Goal: Transaction & Acquisition: Purchase product/service

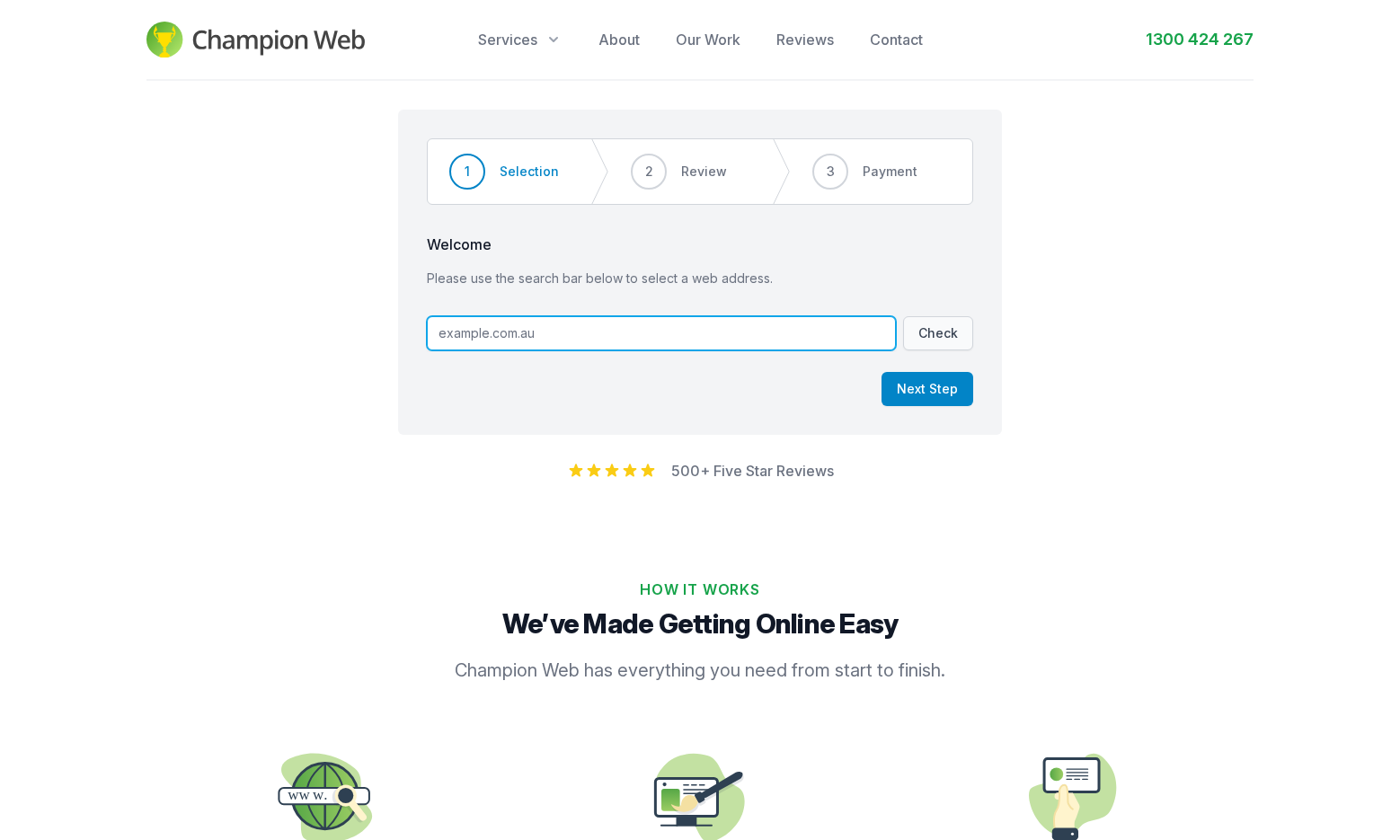
click at [489, 338] on input "text" at bounding box center [662, 334] width 469 height 34
type input "godaddymac"
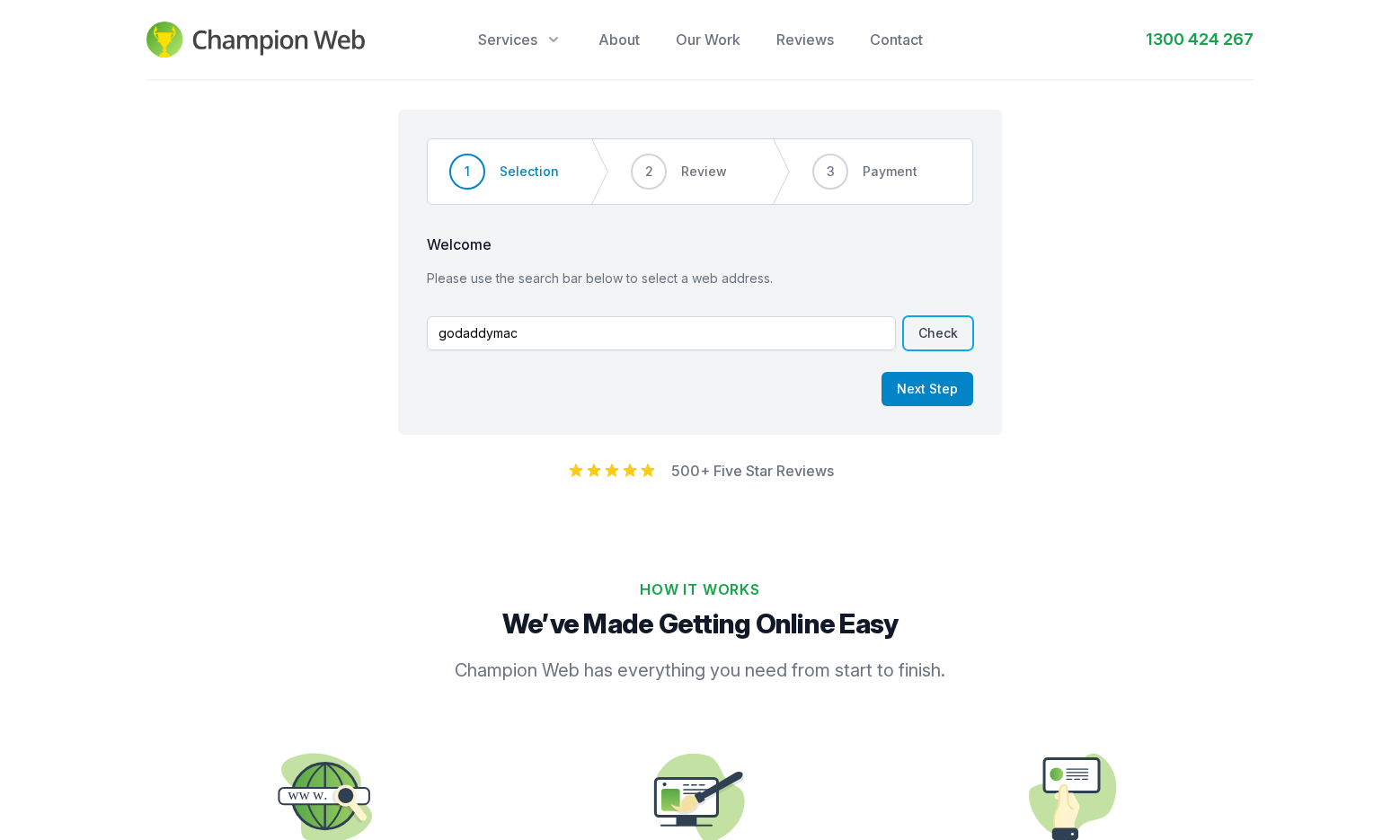
click at [921, 329] on button "Check" at bounding box center [938, 334] width 71 height 34
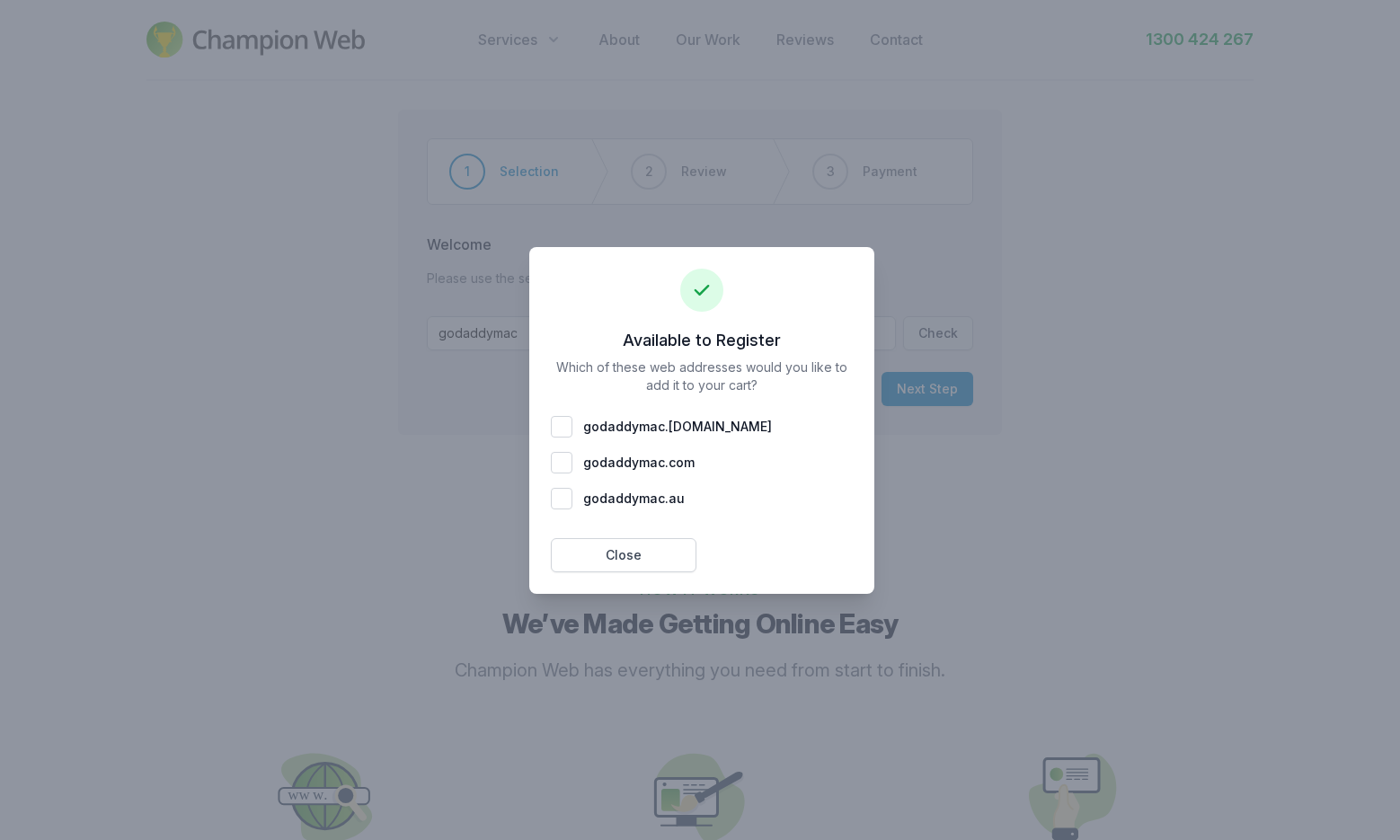
click at [559, 430] on div "godaddymac . [DOMAIN_NAME]" at bounding box center [702, 426] width 302 height 22
checkbox input "true"
drag, startPoint x: 761, startPoint y: 555, endPoint x: 830, endPoint y: 444, distance: 130.7
click at [830, 444] on div "Available to Register Which of these web addresses would you like to add it to …" at bounding box center [702, 420] width 345 height 347
click at [759, 547] on button "Add 1 To Cart" at bounding box center [780, 556] width 146 height 34
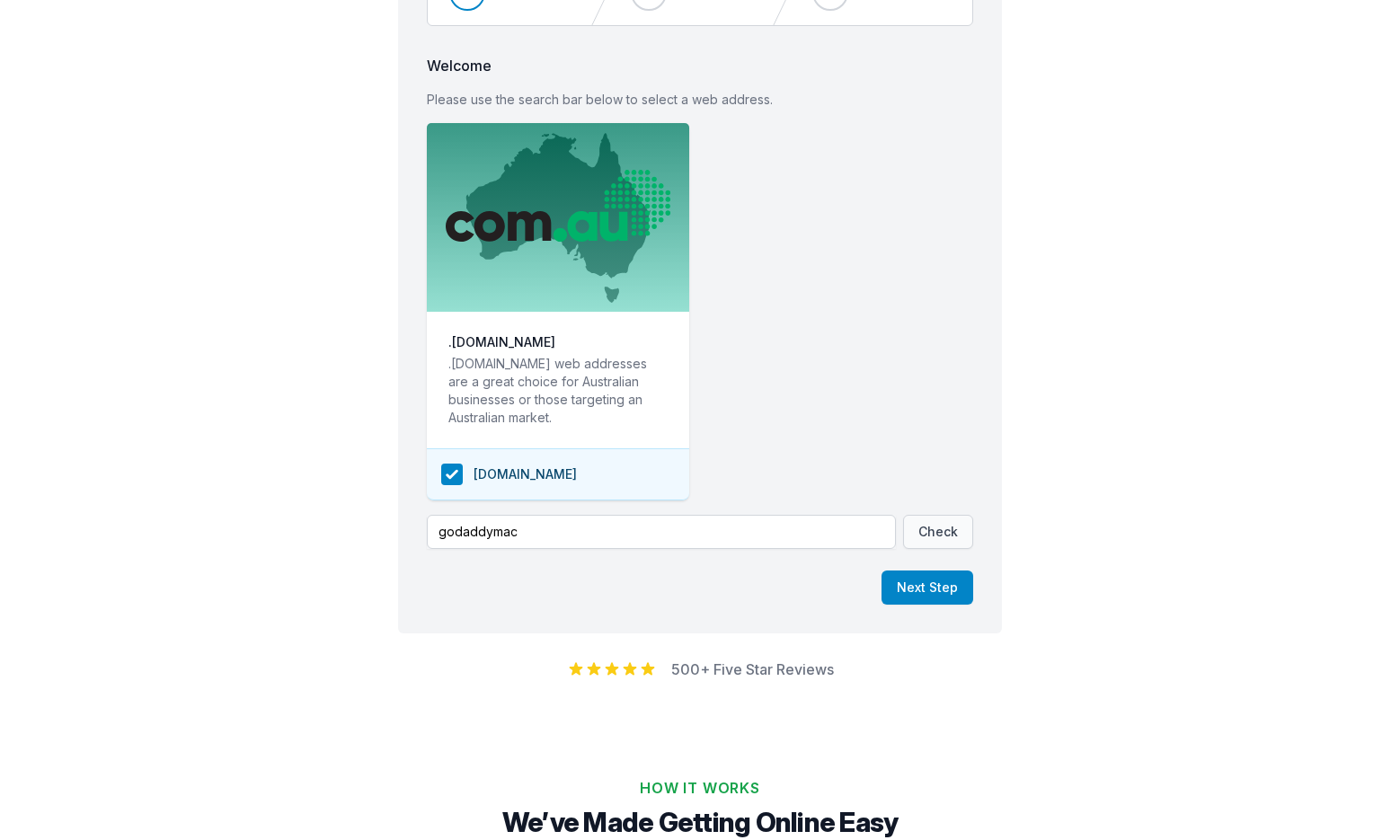
scroll to position [180, 0]
click at [938, 584] on button "Next Step" at bounding box center [928, 587] width 92 height 34
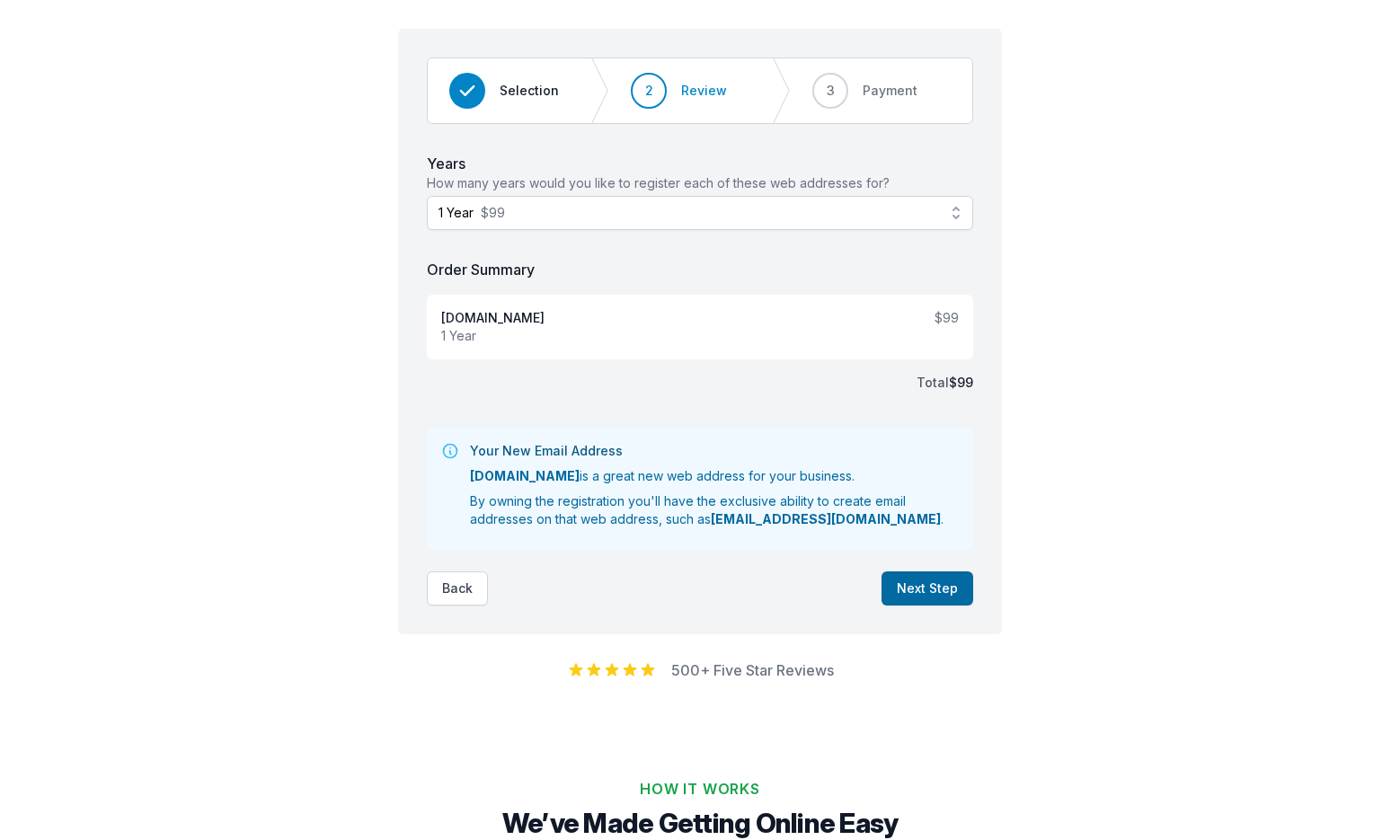
click at [903, 587] on button "Next Step" at bounding box center [928, 588] width 92 height 34
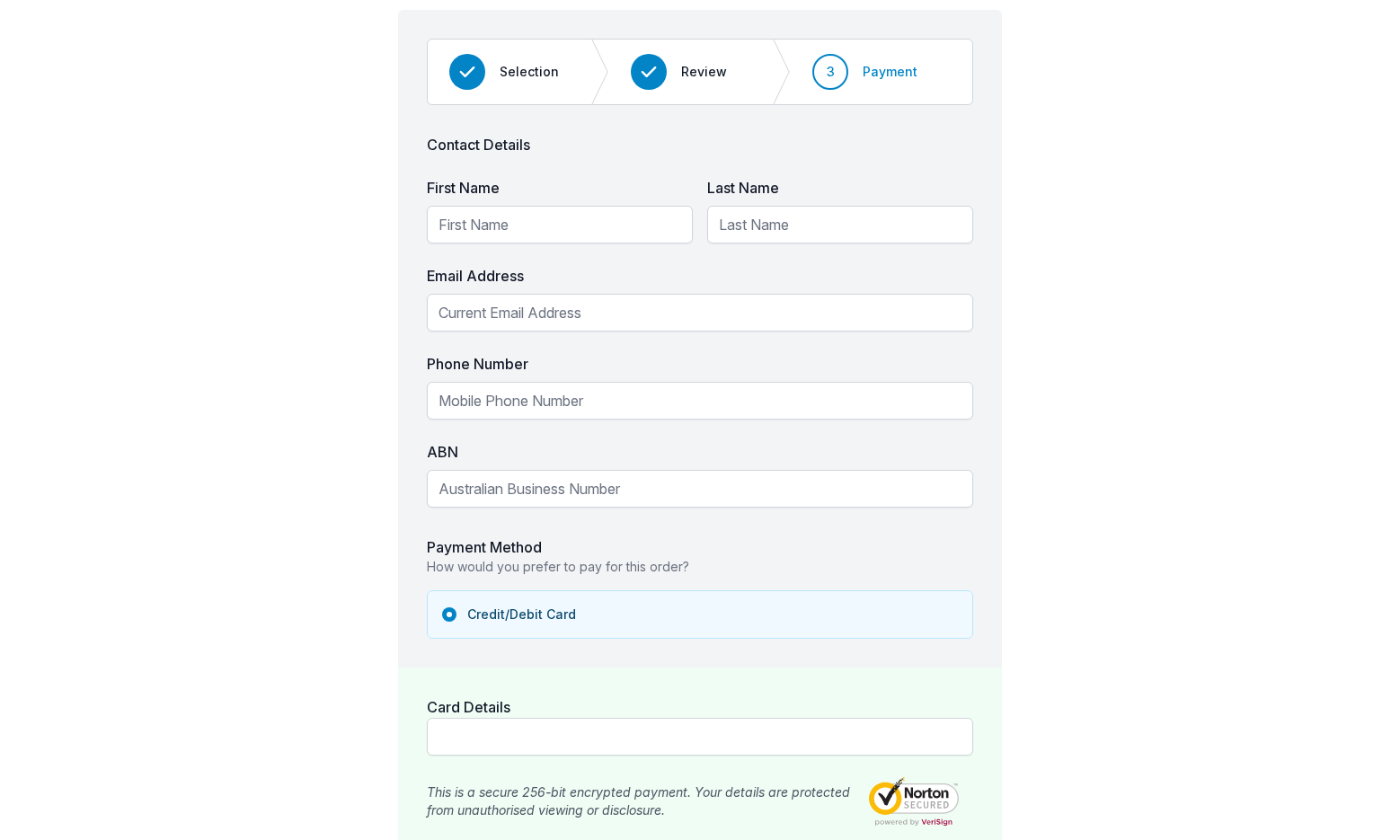
scroll to position [0, 0]
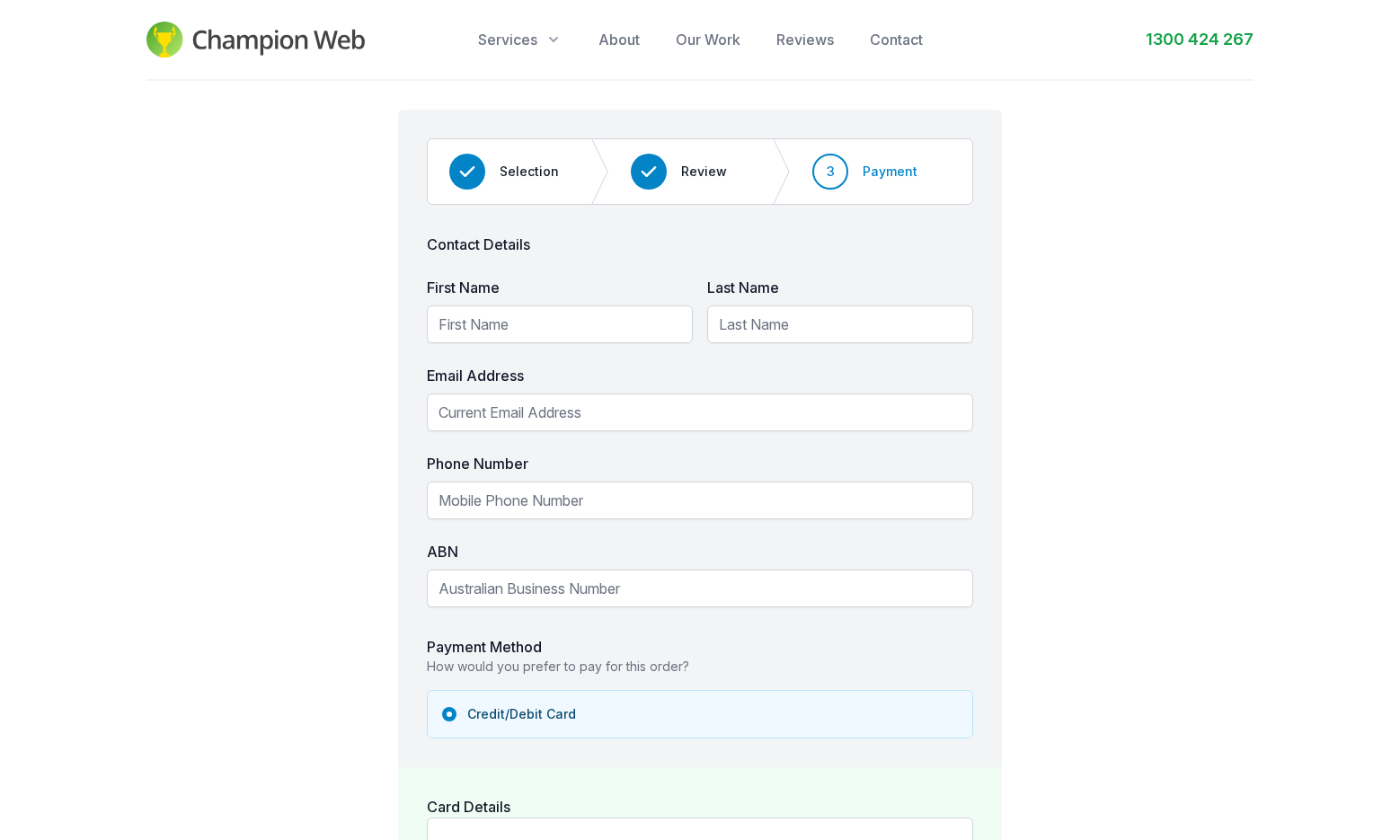
click at [210, 36] on img at bounding box center [256, 40] width 218 height 36
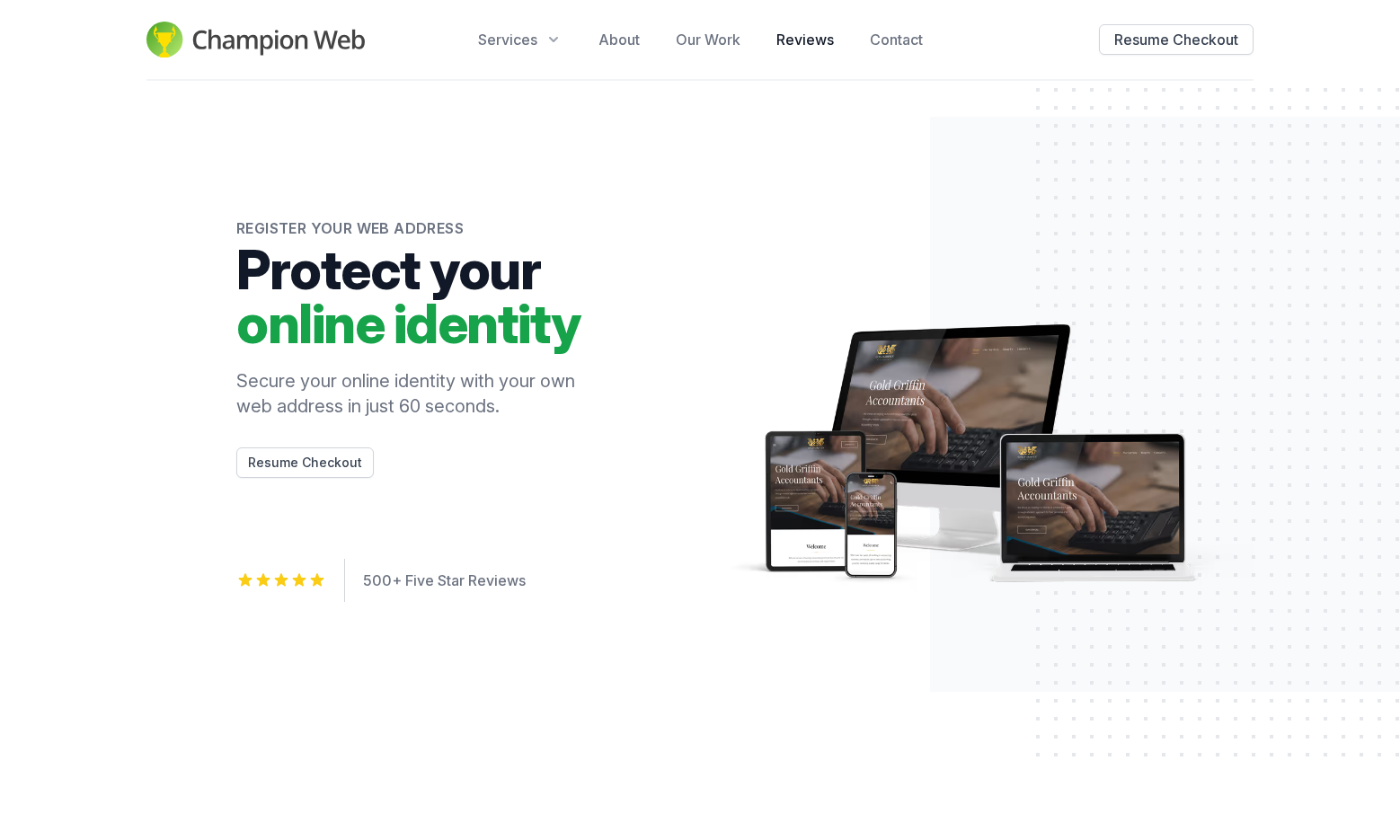
click at [813, 38] on link "Reviews" at bounding box center [805, 39] width 57 height 22
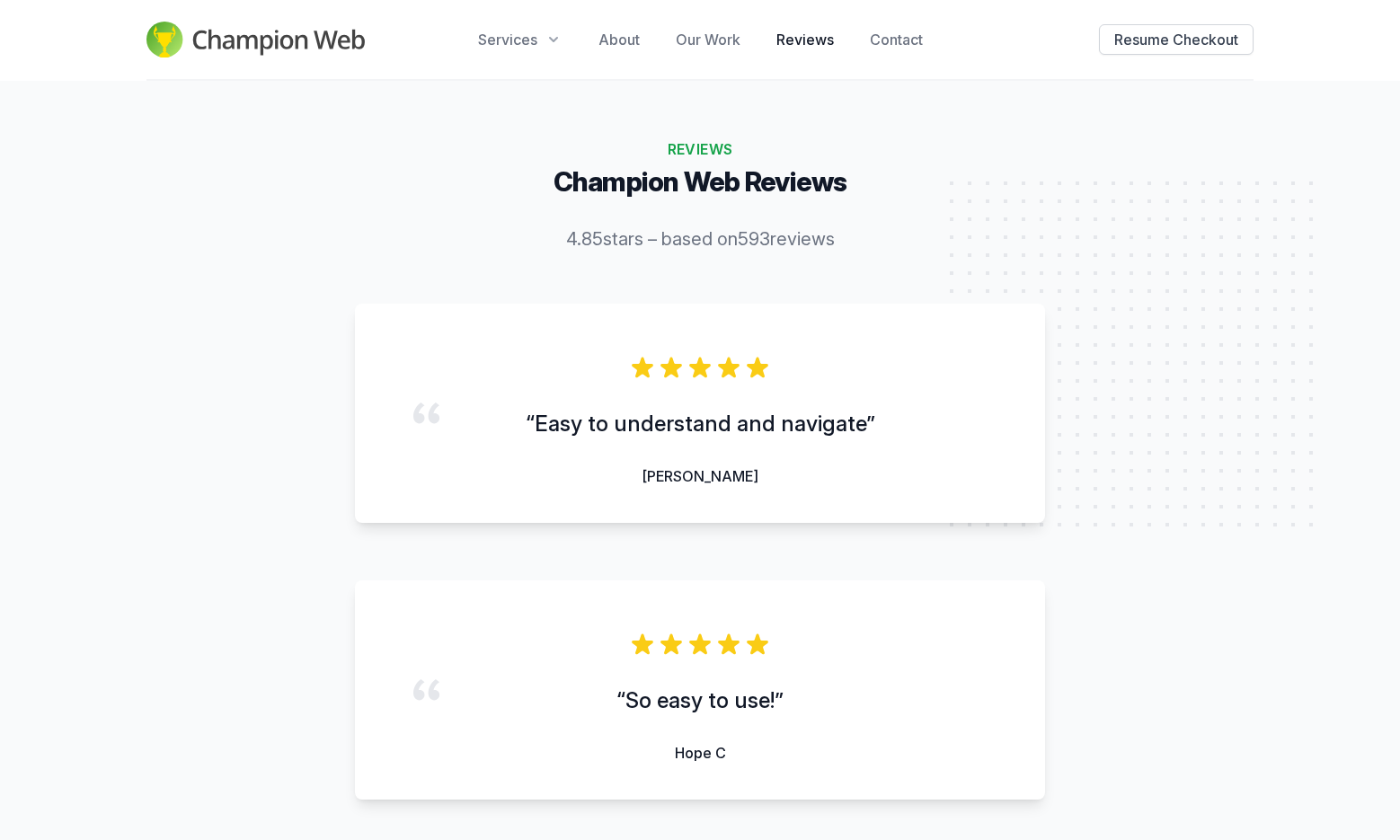
click at [268, 36] on img at bounding box center [256, 40] width 218 height 36
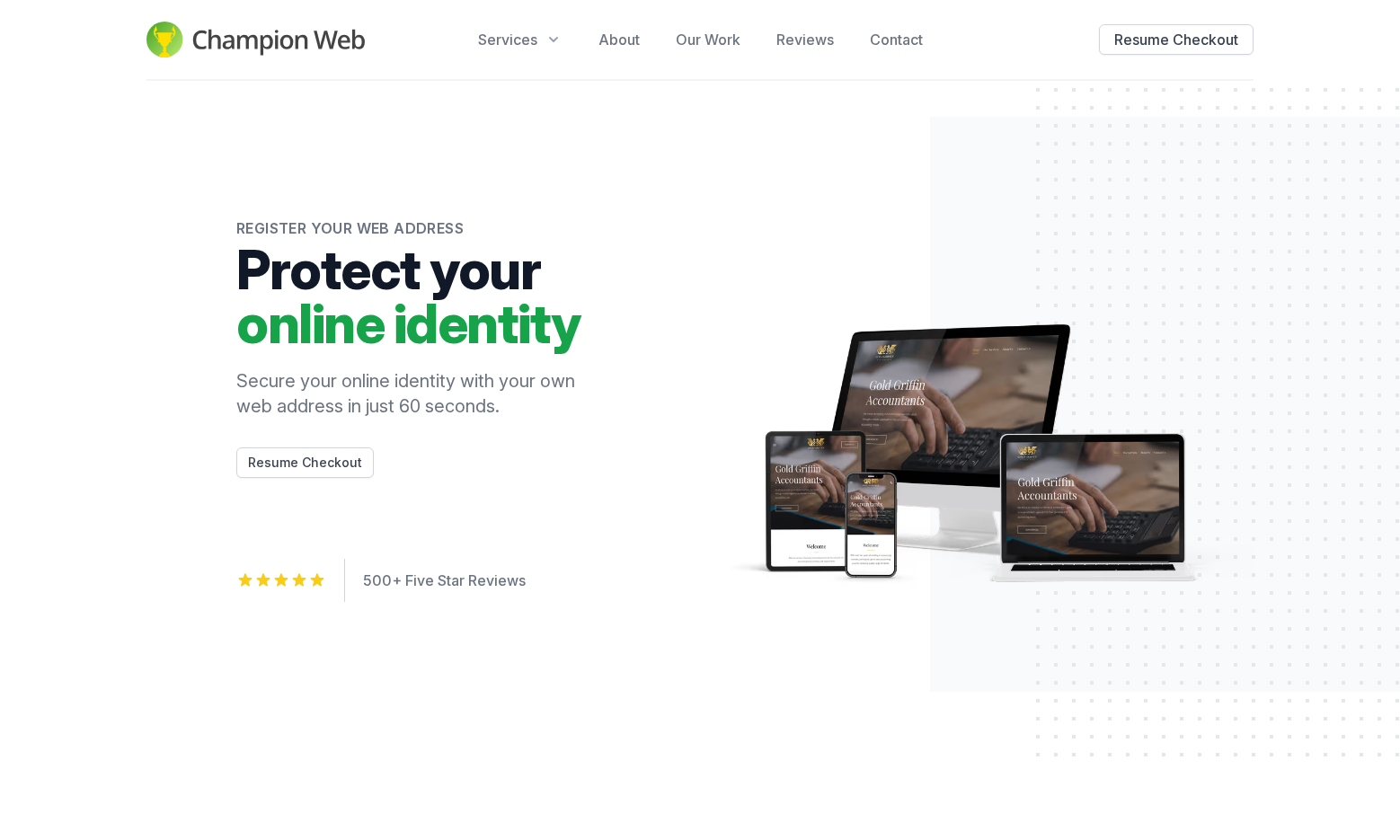
click at [724, 126] on div "Register your web address Protect your online identity Secure your online ident…" at bounding box center [700, 425] width 1400 height 688
